Goal: Task Accomplishment & Management: Use online tool/utility

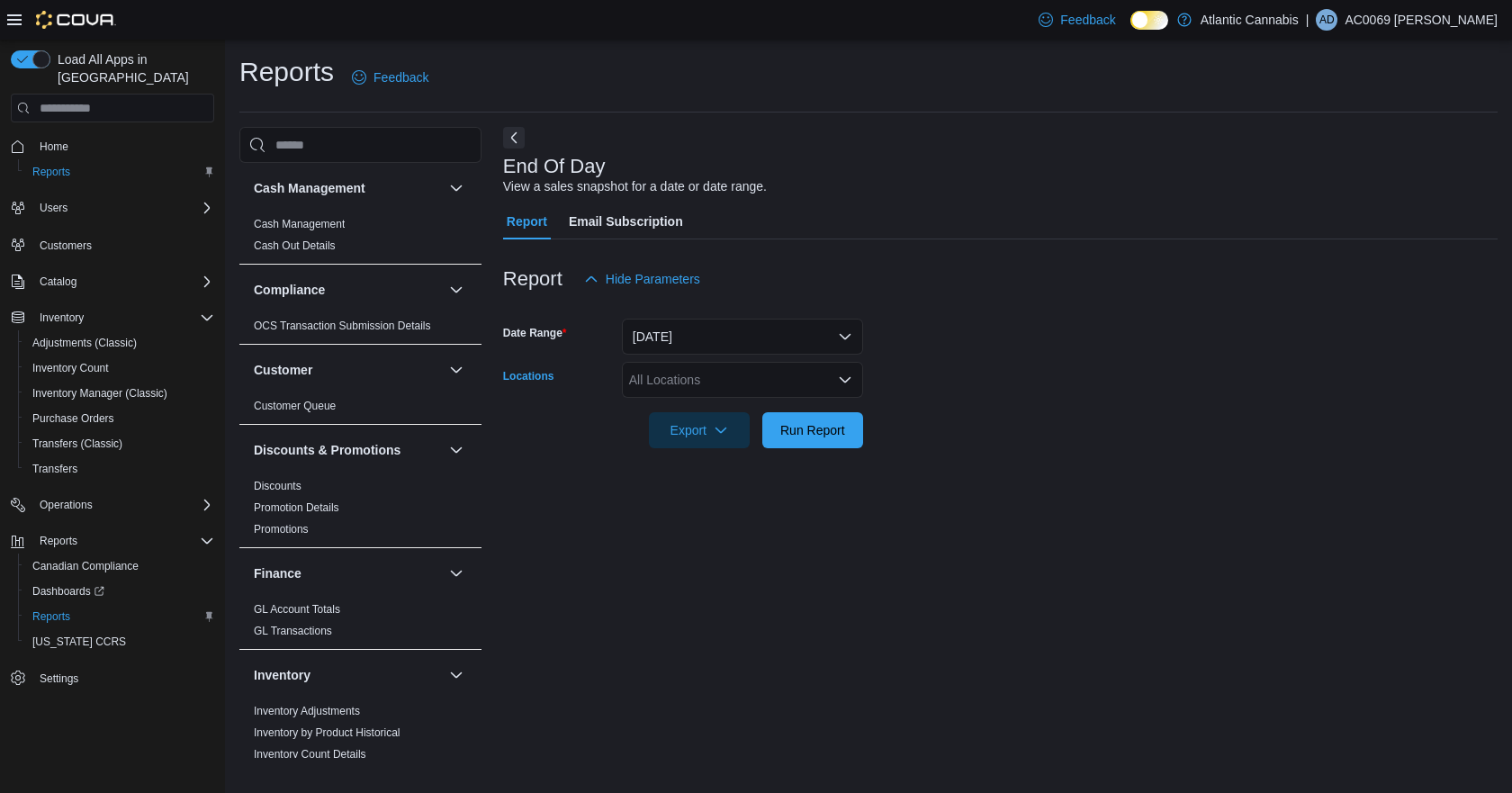
click at [704, 389] on div "All Locations" at bounding box center [742, 380] width 241 height 36
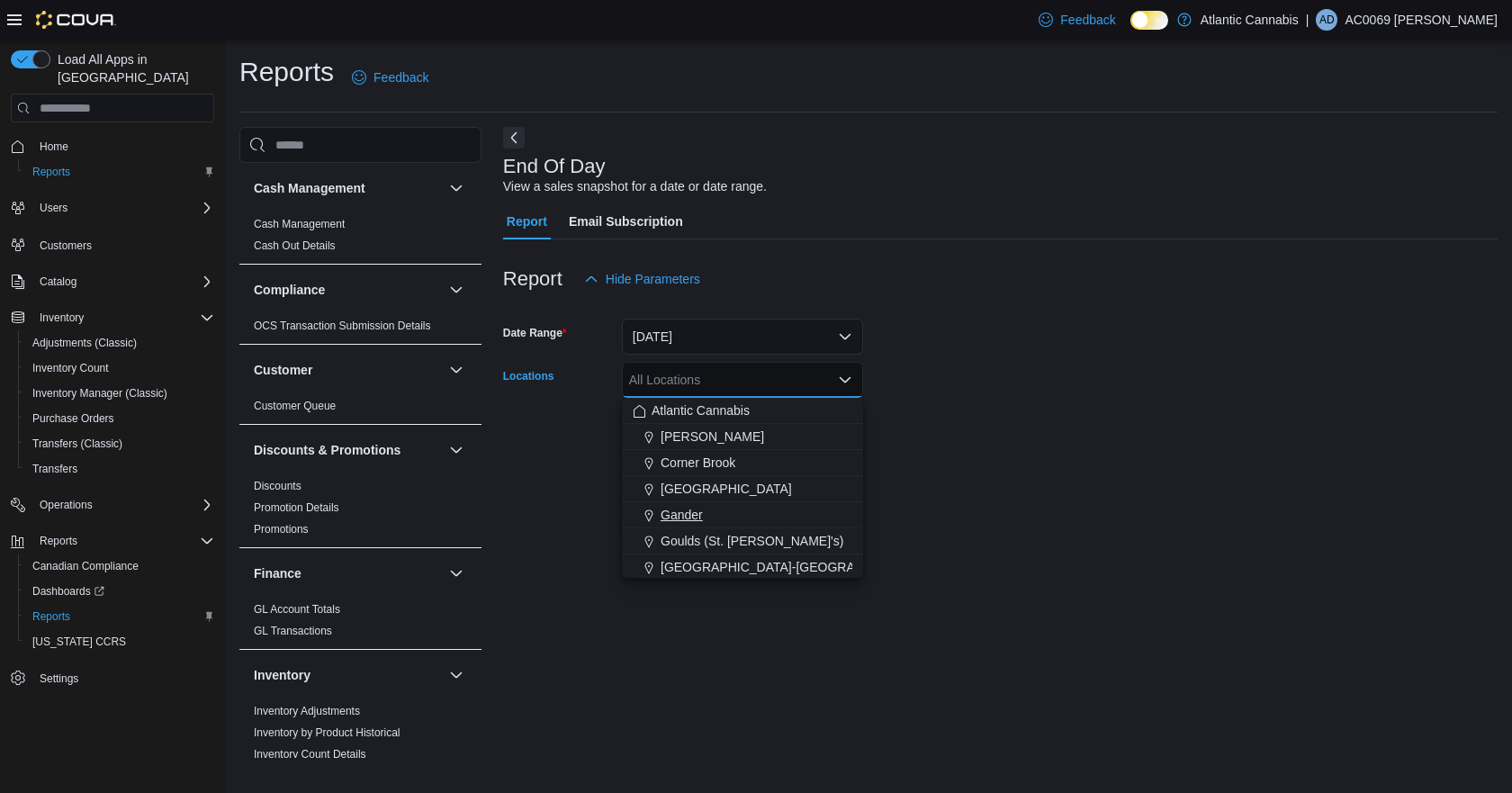
click at [686, 507] on span "Gander" at bounding box center [681, 515] width 42 height 18
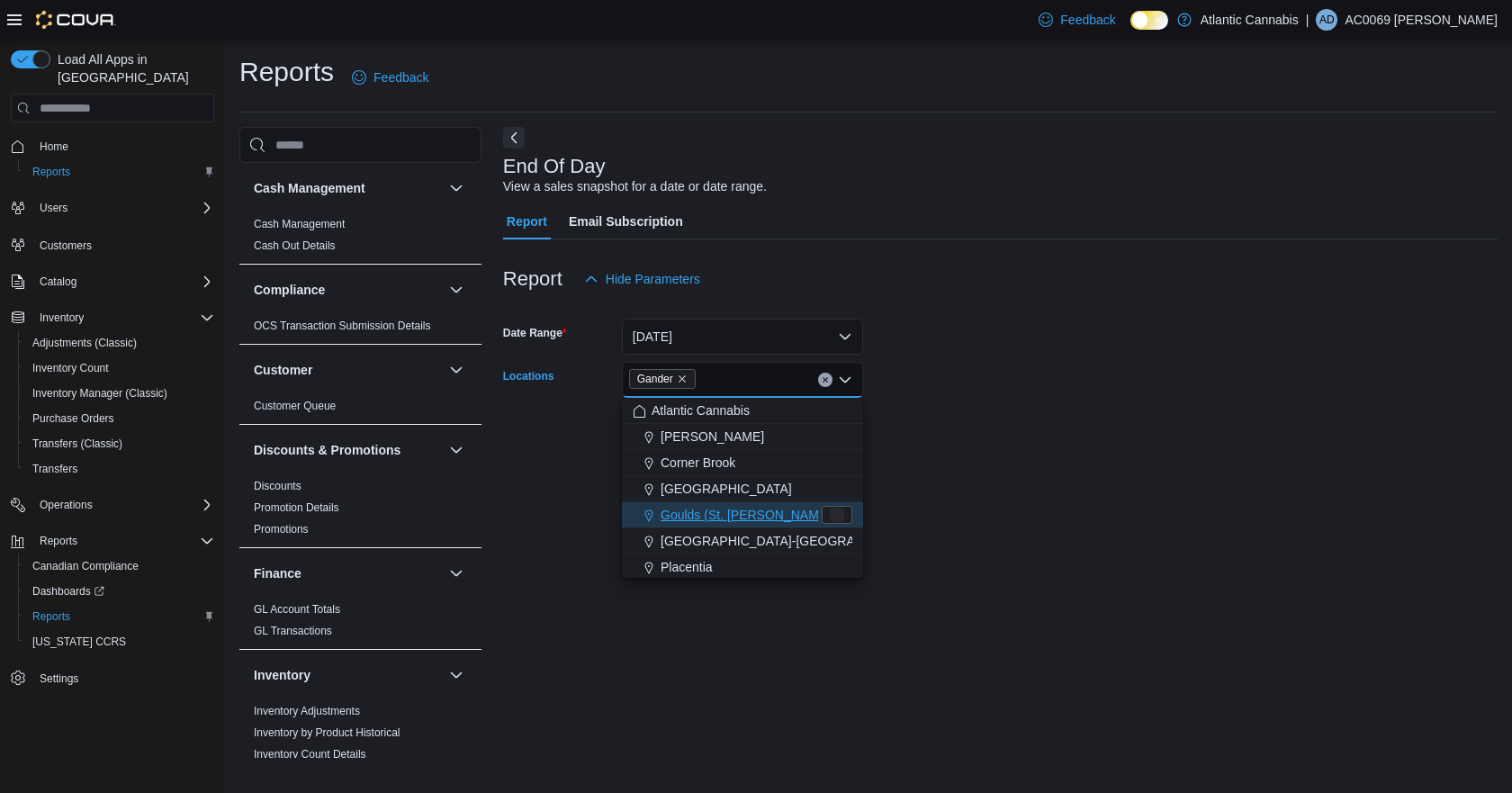
click at [1134, 430] on form "Date Range [DATE] Locations [GEOGRAPHIC_DATA] Combo box. Selected. [GEOGRAPHIC_…" at bounding box center [1000, 373] width 995 height 152
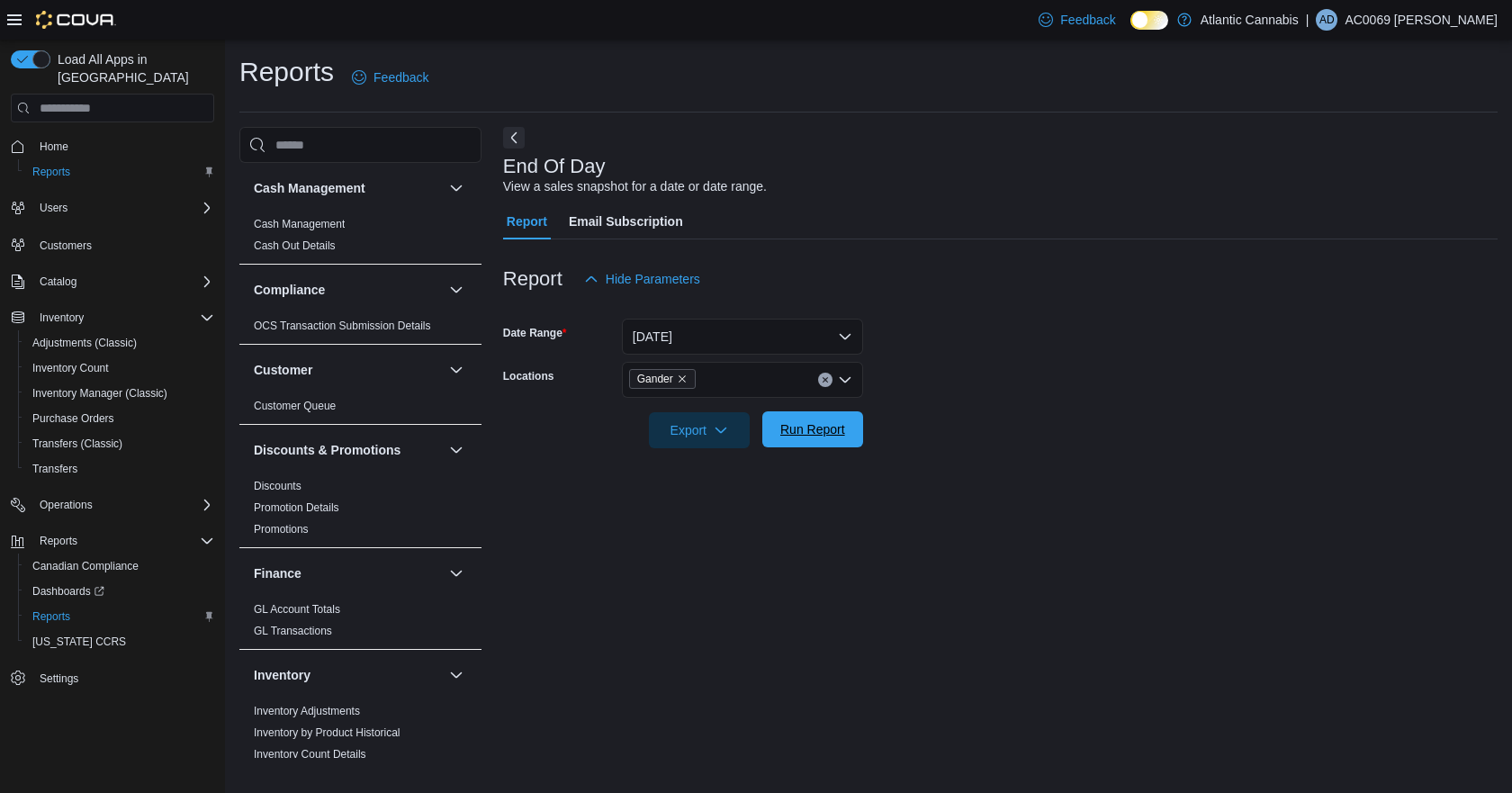
click at [794, 419] on span "Run Report" at bounding box center [812, 430] width 79 height 36
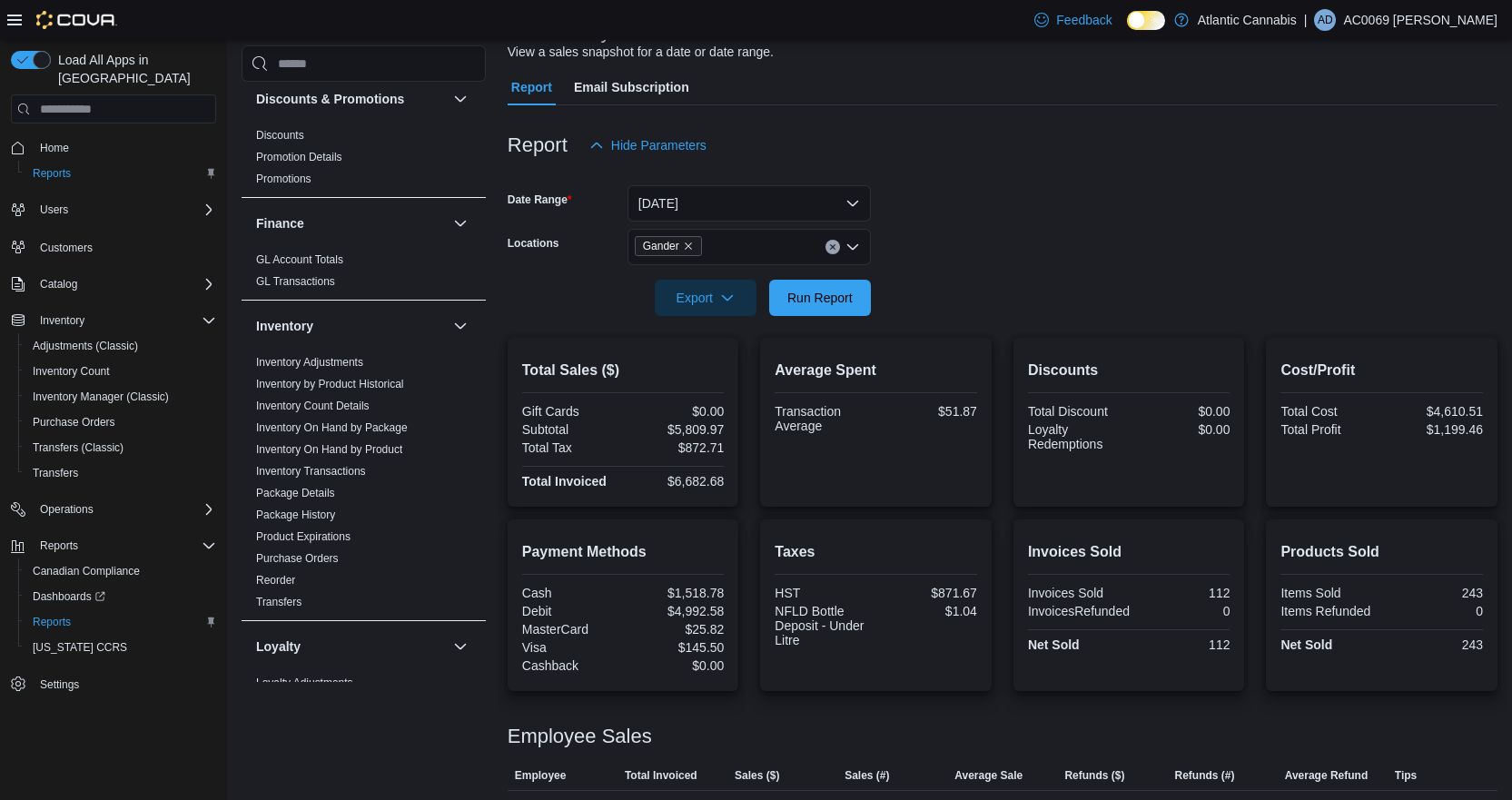
scroll to position [378, 0]
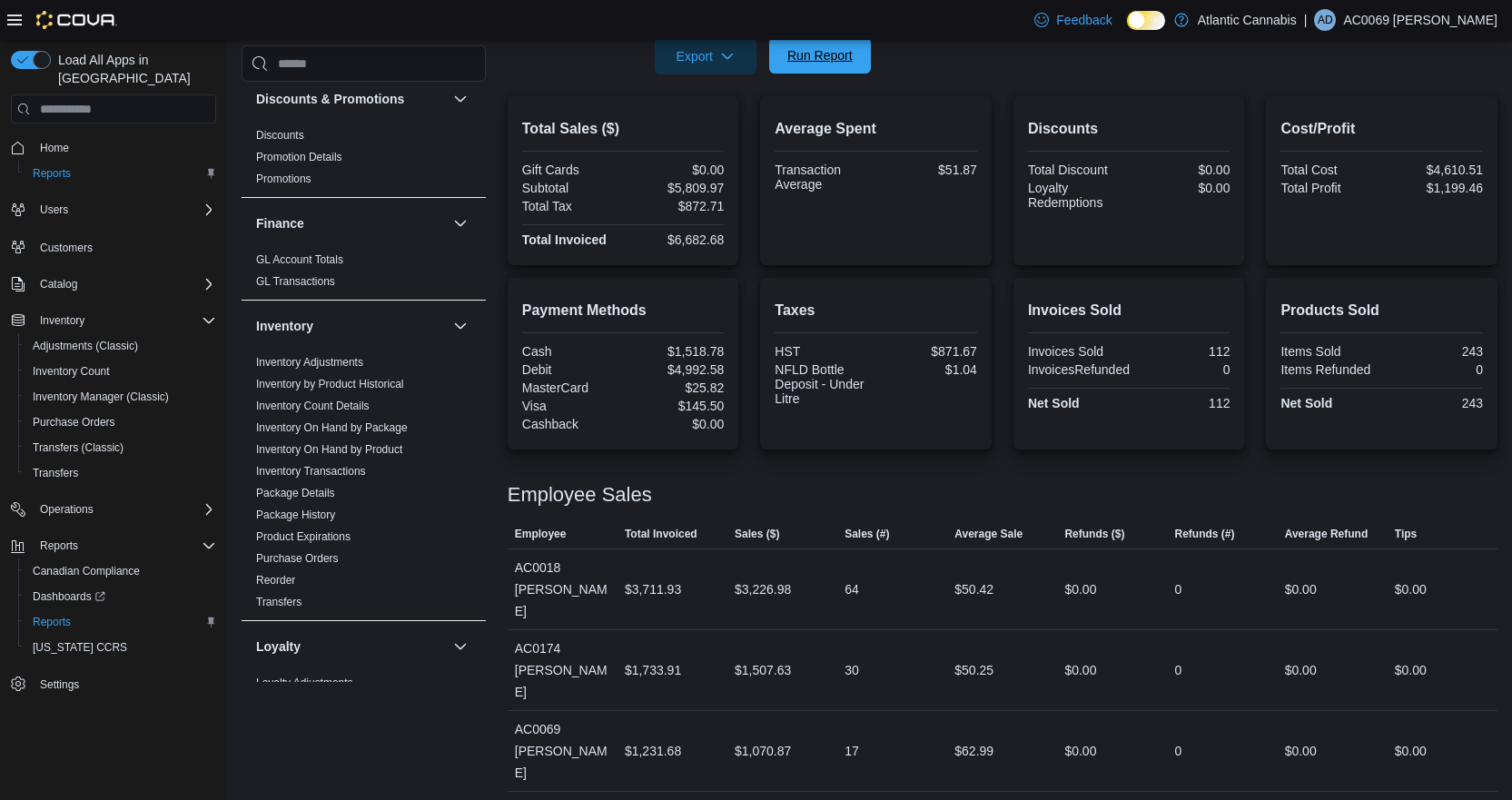
click at [827, 51] on span "Run Report" at bounding box center [820, 55] width 65 height 18
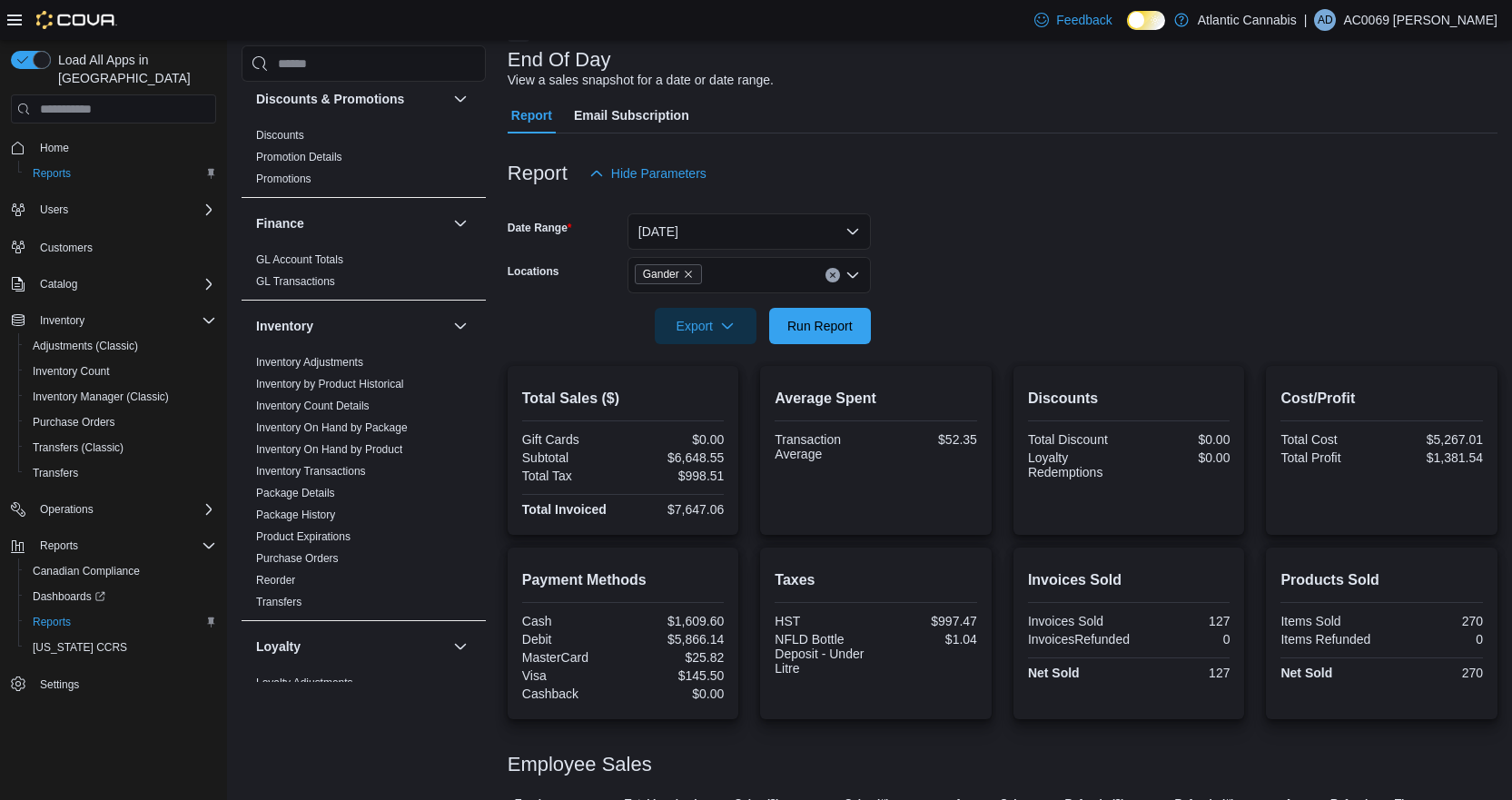
scroll to position [0, 0]
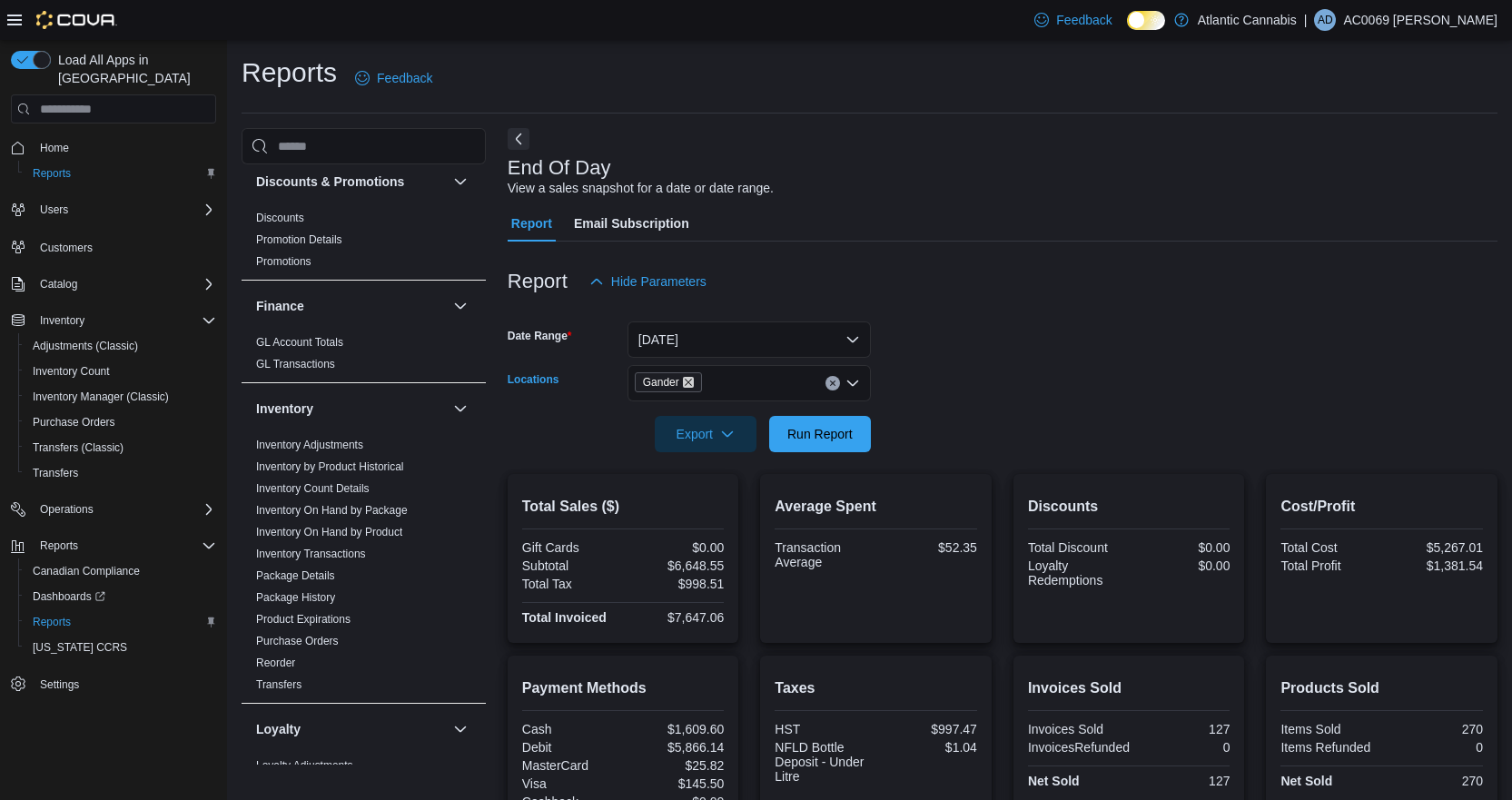
click at [690, 382] on icon "Remove Gander from selection in this group" at bounding box center [689, 383] width 8 height 8
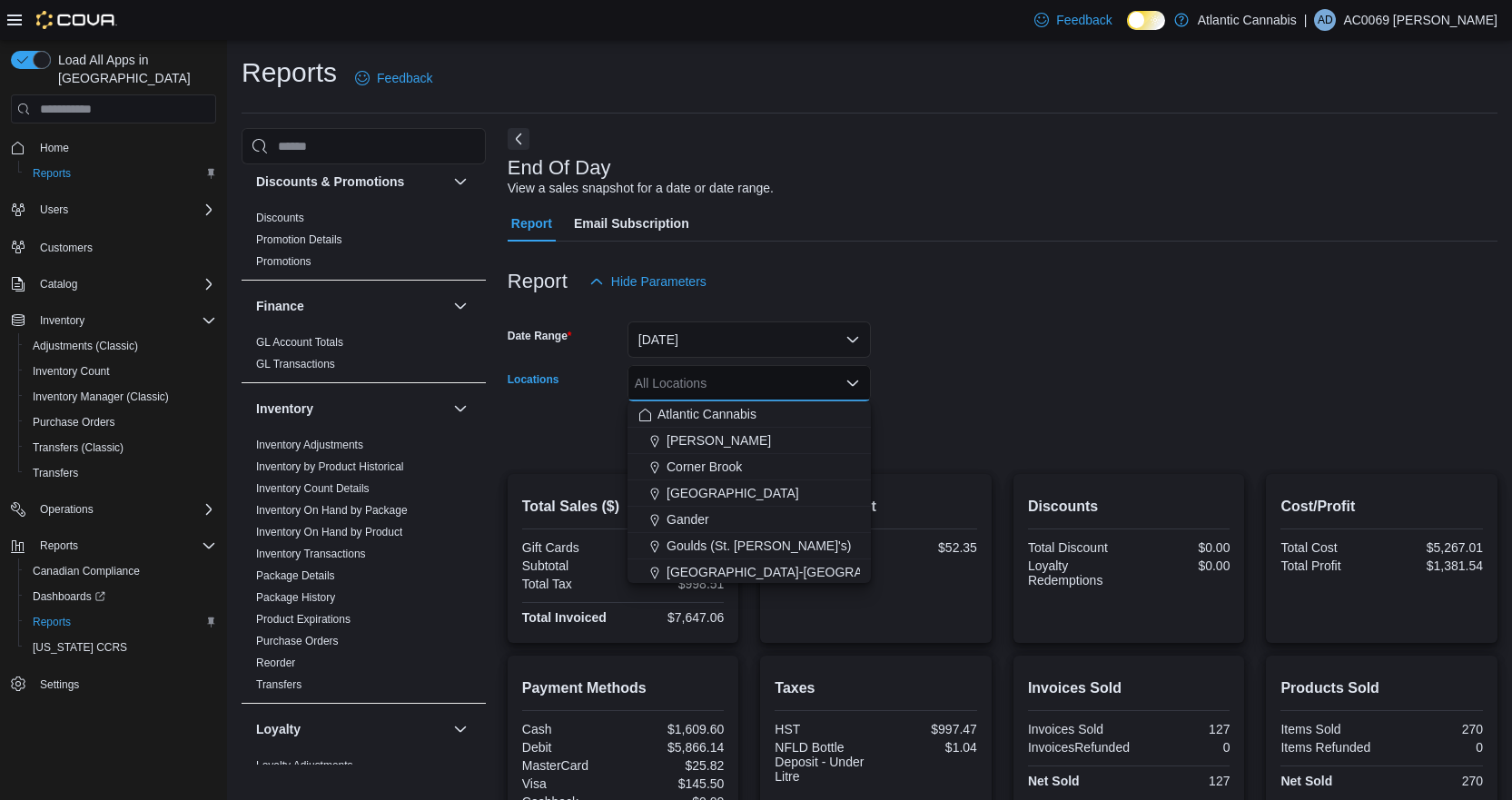
click at [1071, 378] on form "Date Range [DATE] Locations All Locations Combo box. Selected. Combo box input.…" at bounding box center [1002, 376] width 990 height 153
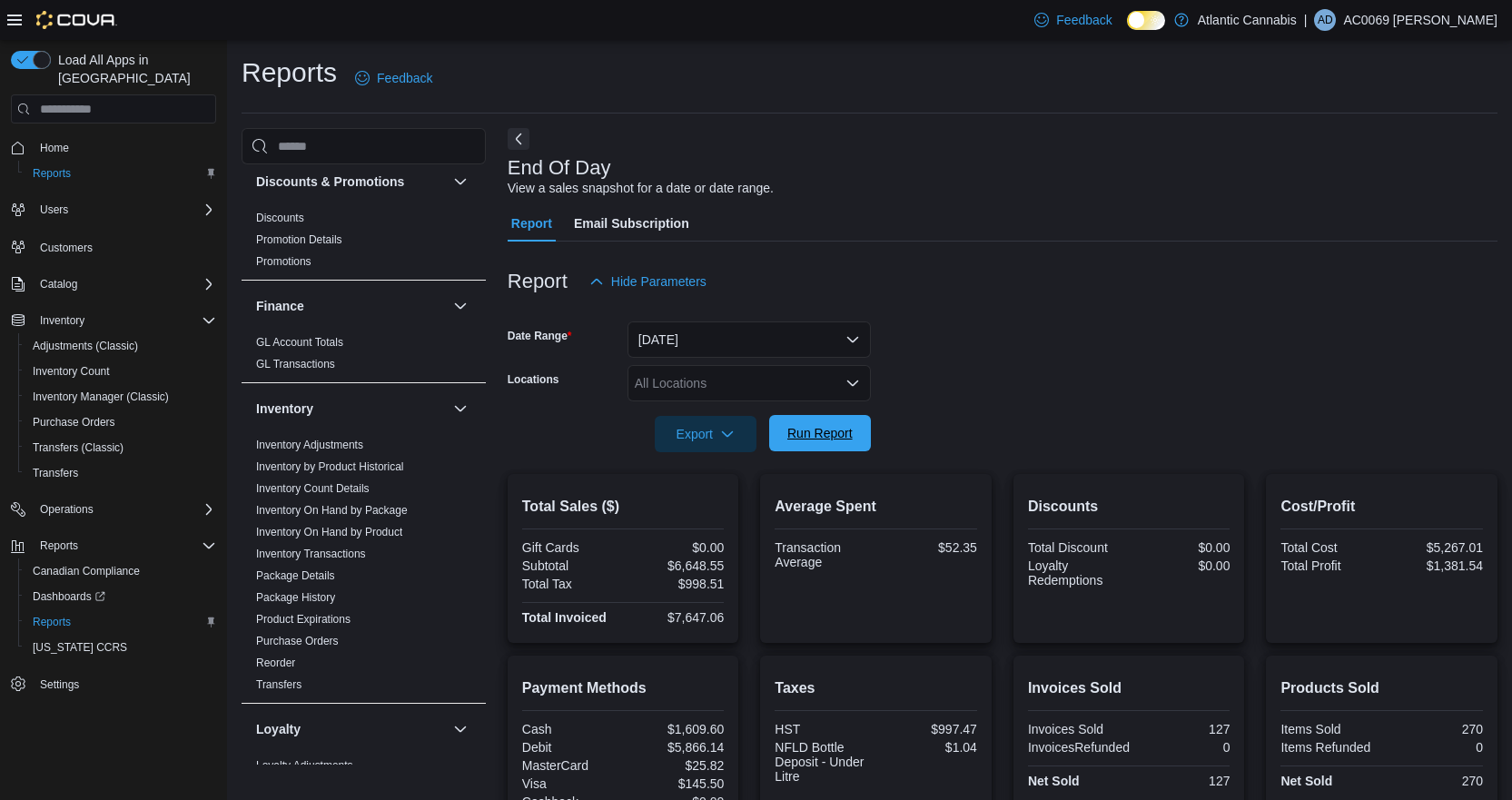
click at [807, 436] on span "Run Report" at bounding box center [820, 433] width 65 height 18
click at [743, 375] on div "All Locations" at bounding box center [749, 384] width 243 height 37
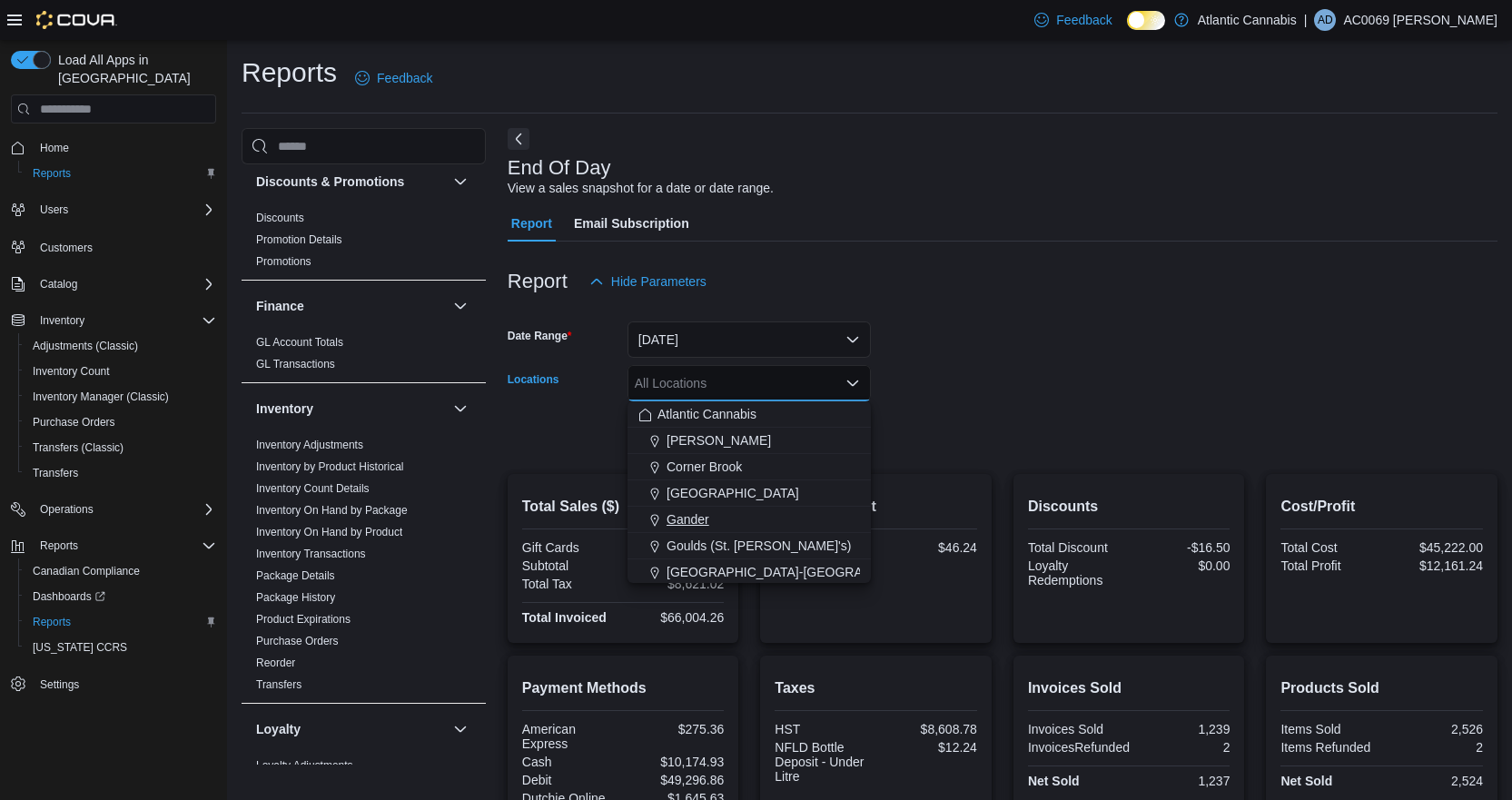
click at [678, 525] on span "Gander" at bounding box center [688, 519] width 42 height 18
click at [1113, 404] on div at bounding box center [1002, 408] width 990 height 14
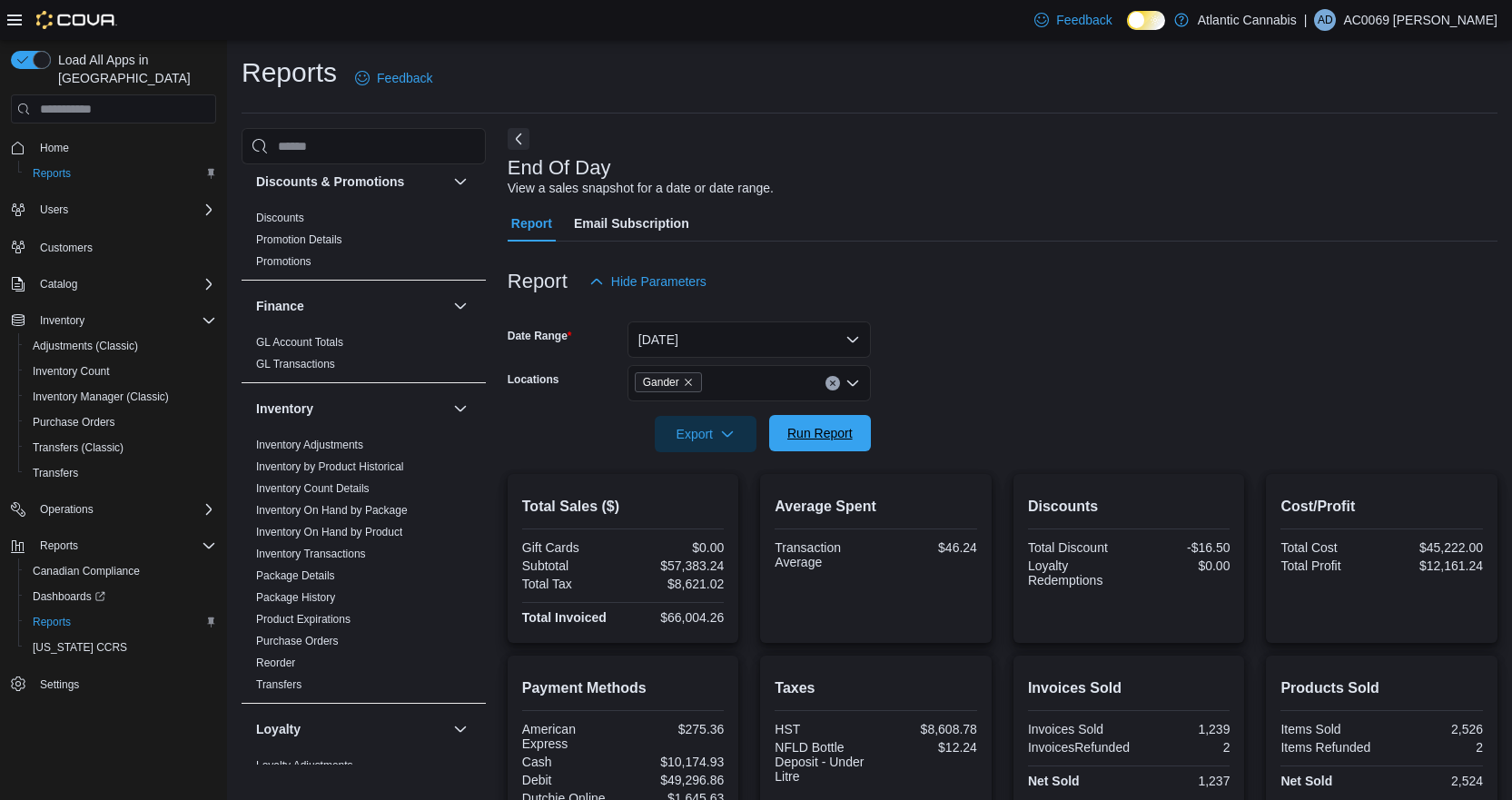
click at [796, 426] on span "Run Report" at bounding box center [820, 433] width 65 height 18
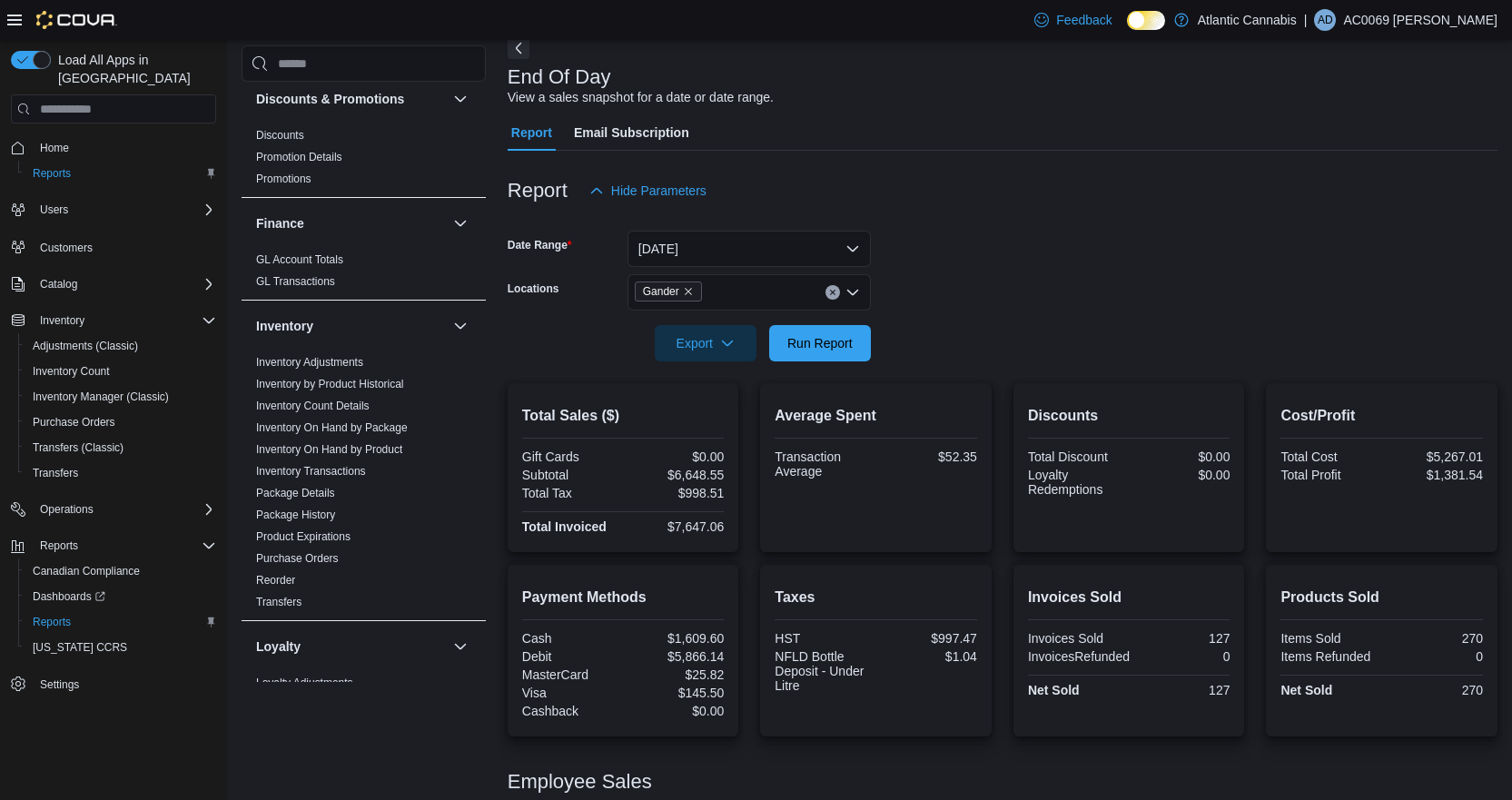
scroll to position [182, 0]
